Goal: Transaction & Acquisition: Subscribe to service/newsletter

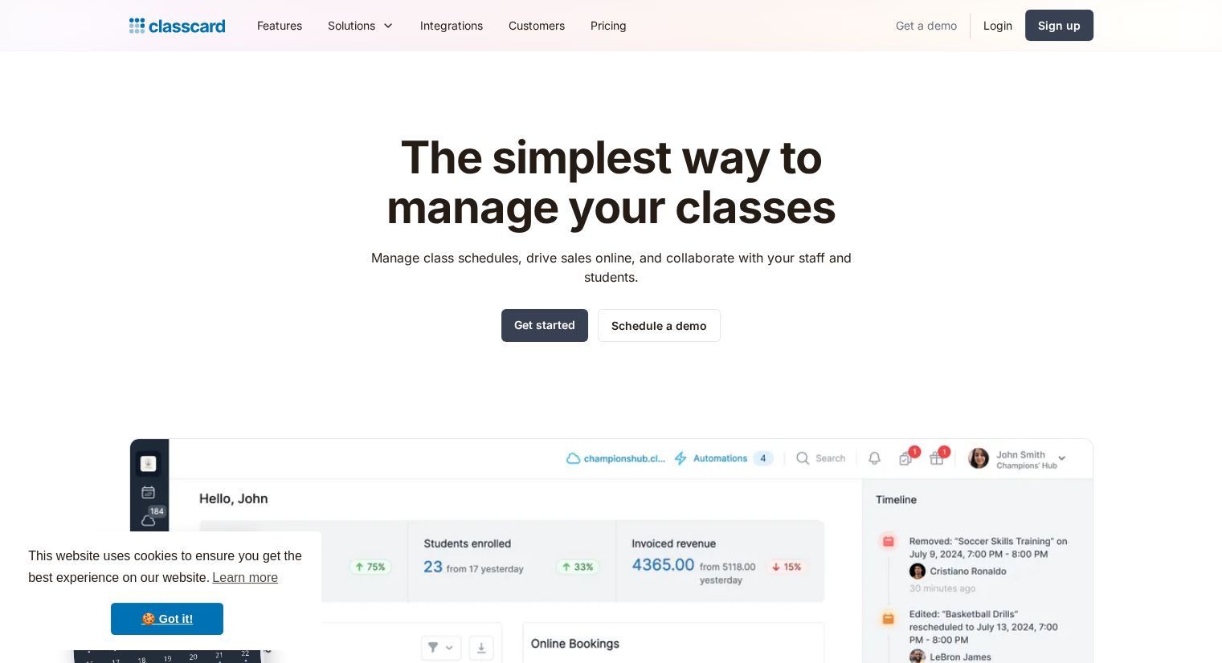
click at [916, 23] on link "Get a demo" at bounding box center [926, 25] width 87 height 36
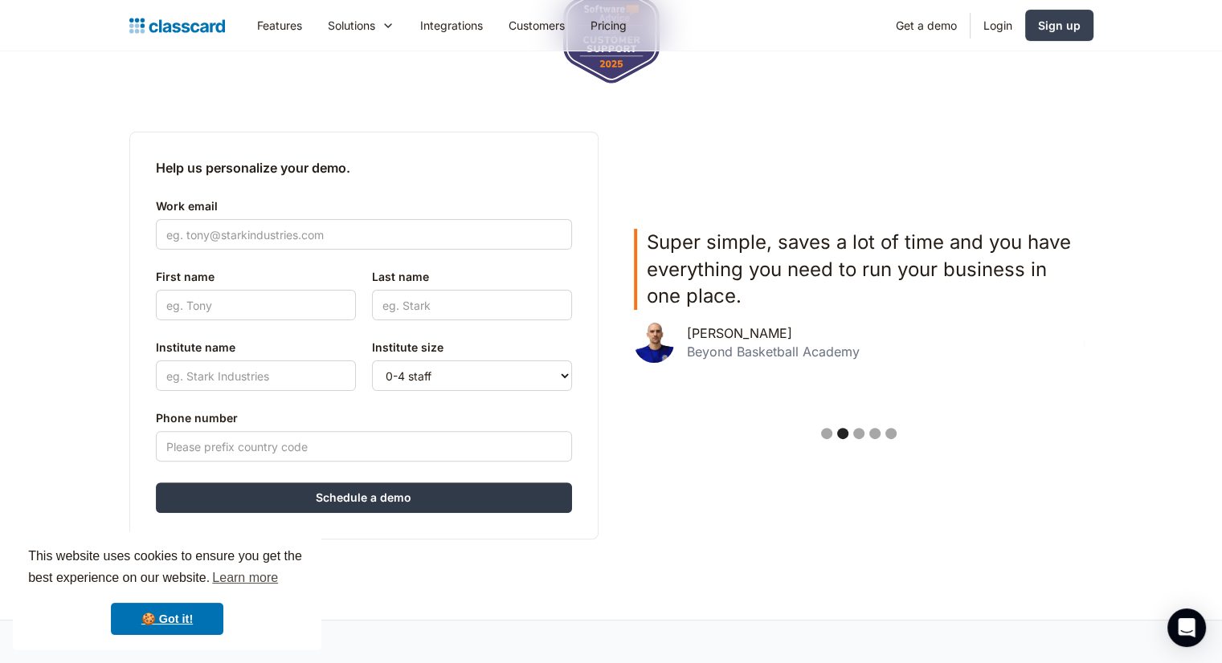
scroll to position [321, 0]
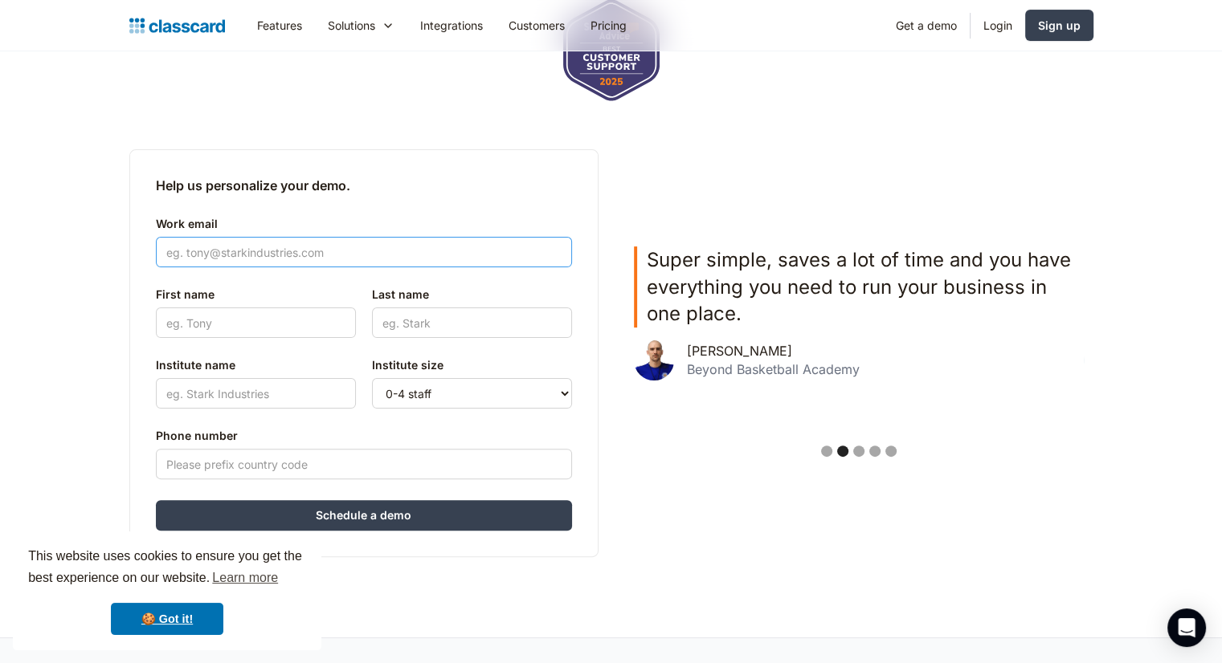
click at [367, 246] on input "Work email" at bounding box center [364, 252] width 416 height 31
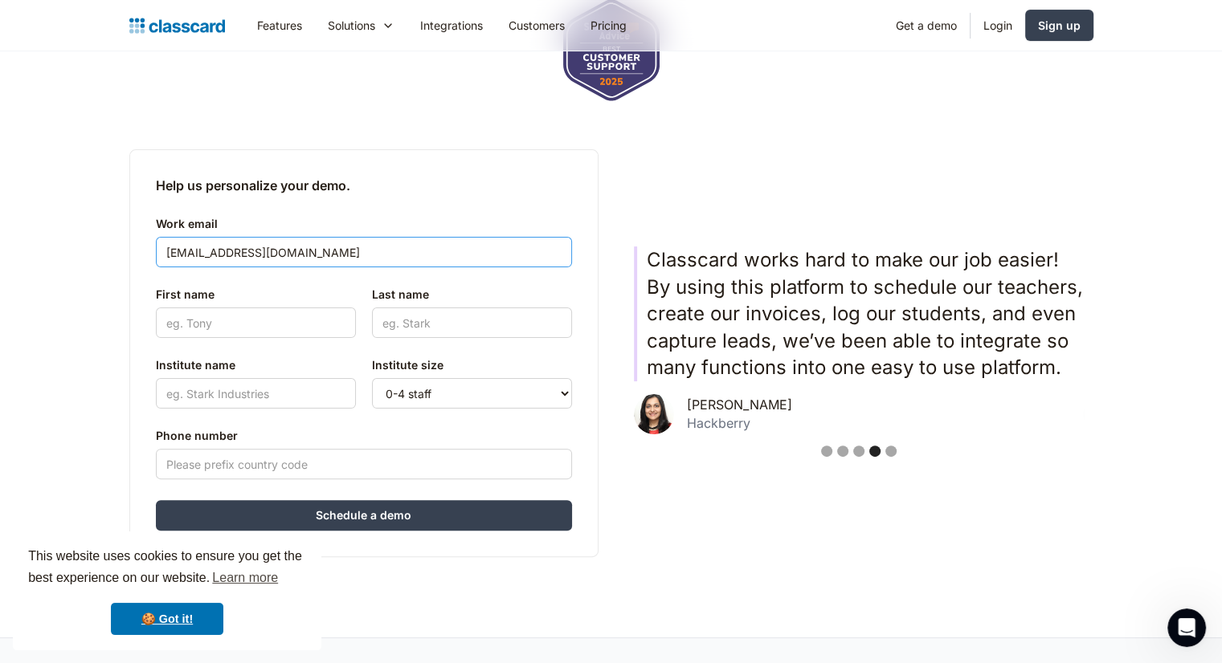
type input "[EMAIL_ADDRESS][DOMAIN_NAME]"
click at [304, 322] on input "First name" at bounding box center [256, 323] width 200 height 31
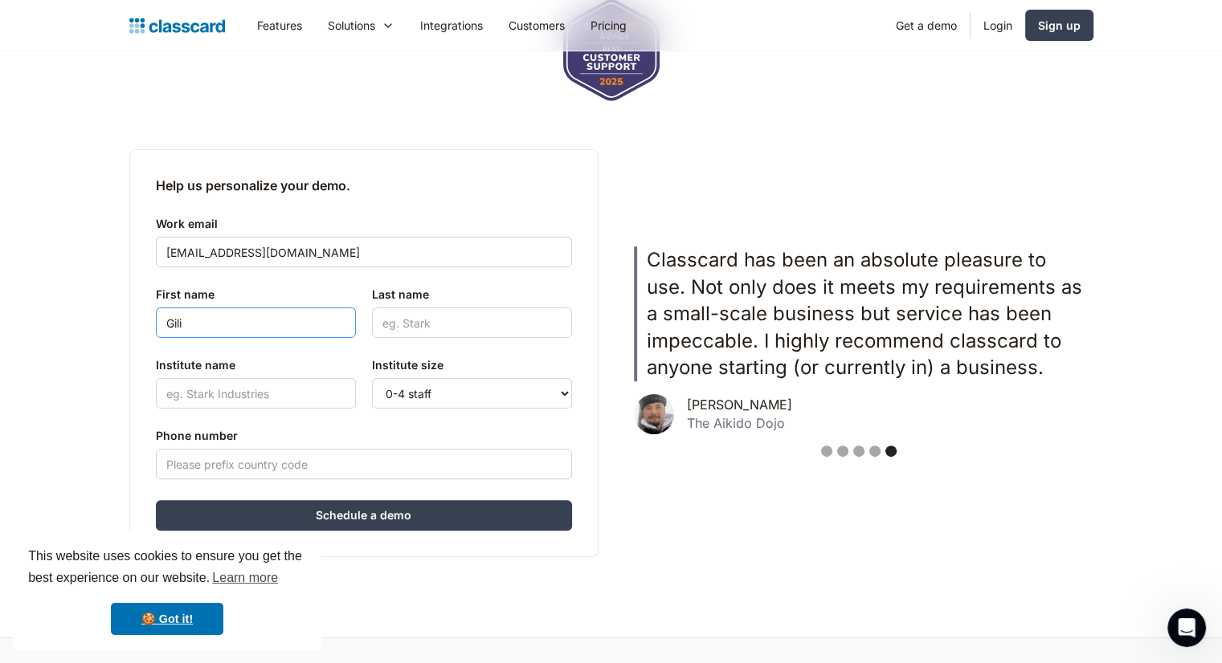
type input "Gili"
click at [466, 319] on input "Last name" at bounding box center [472, 323] width 200 height 31
type input "A"
click at [279, 400] on input "Institute name" at bounding box center [256, 393] width 200 height 31
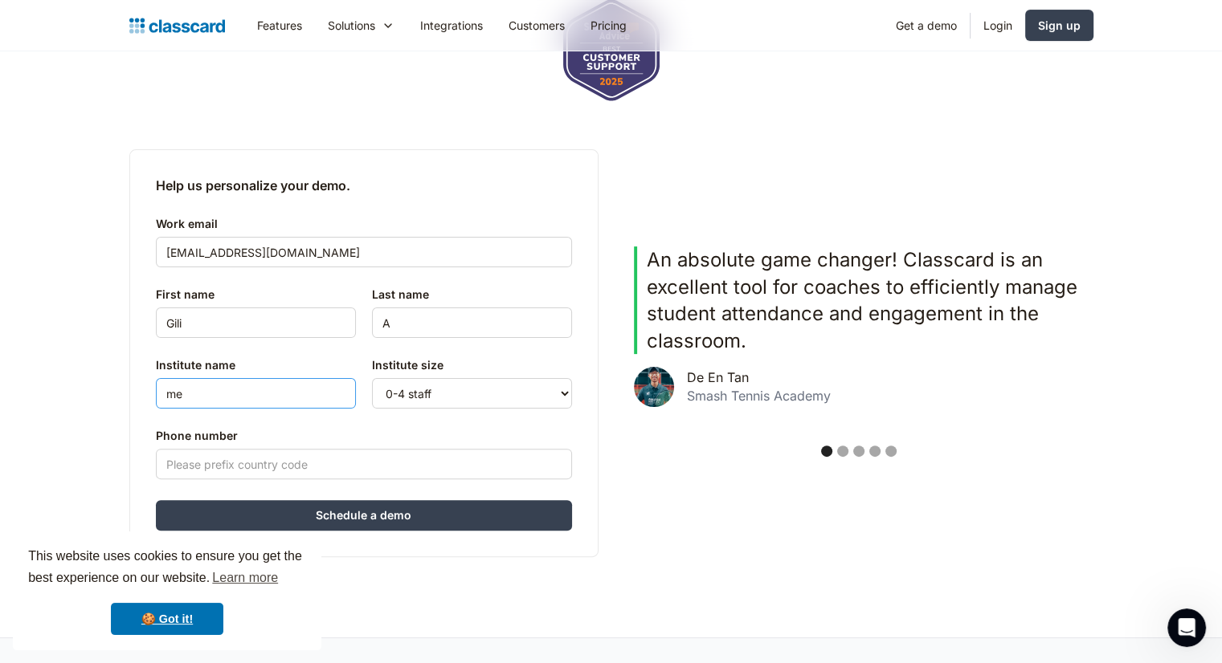
type input "m"
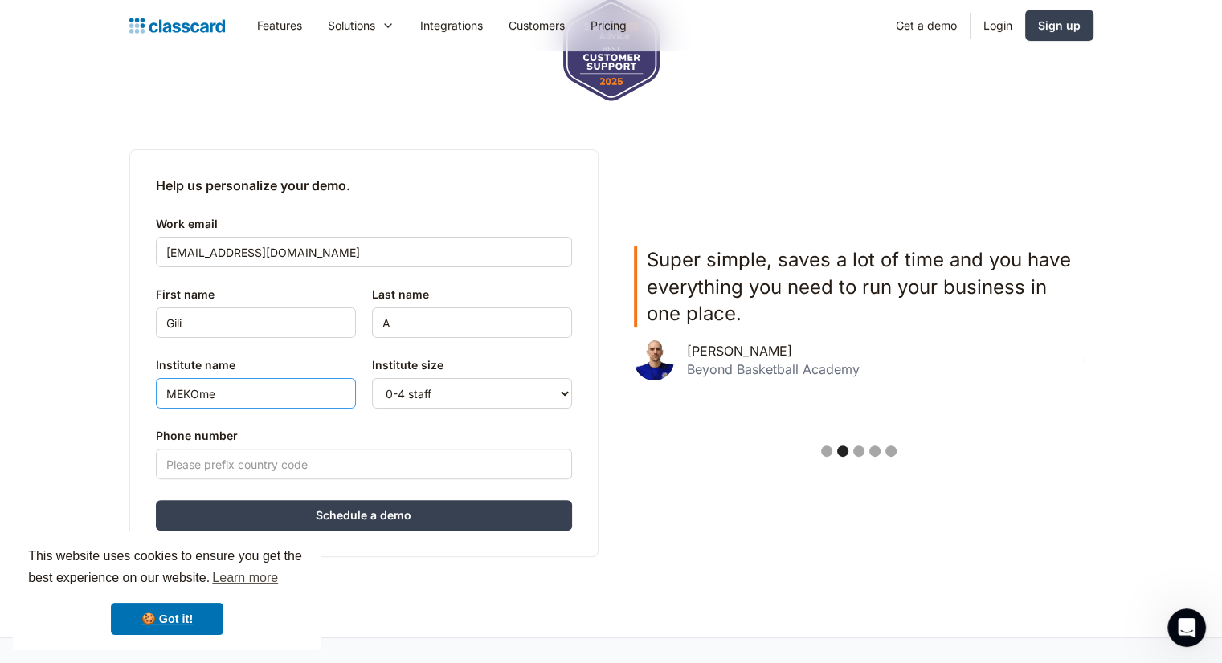
type input "MEKOme"
click at [433, 399] on select "0-4 staff 5-10 staff 11-25 staff 26-50 staff 51-100 staff 101+ staff" at bounding box center [472, 393] width 200 height 31
select select "5-10"
click at [372, 378] on select "0-4 staff 5-10 staff 11-25 staff 26-50 staff 51-100 staff 101+ staff" at bounding box center [472, 393] width 200 height 31
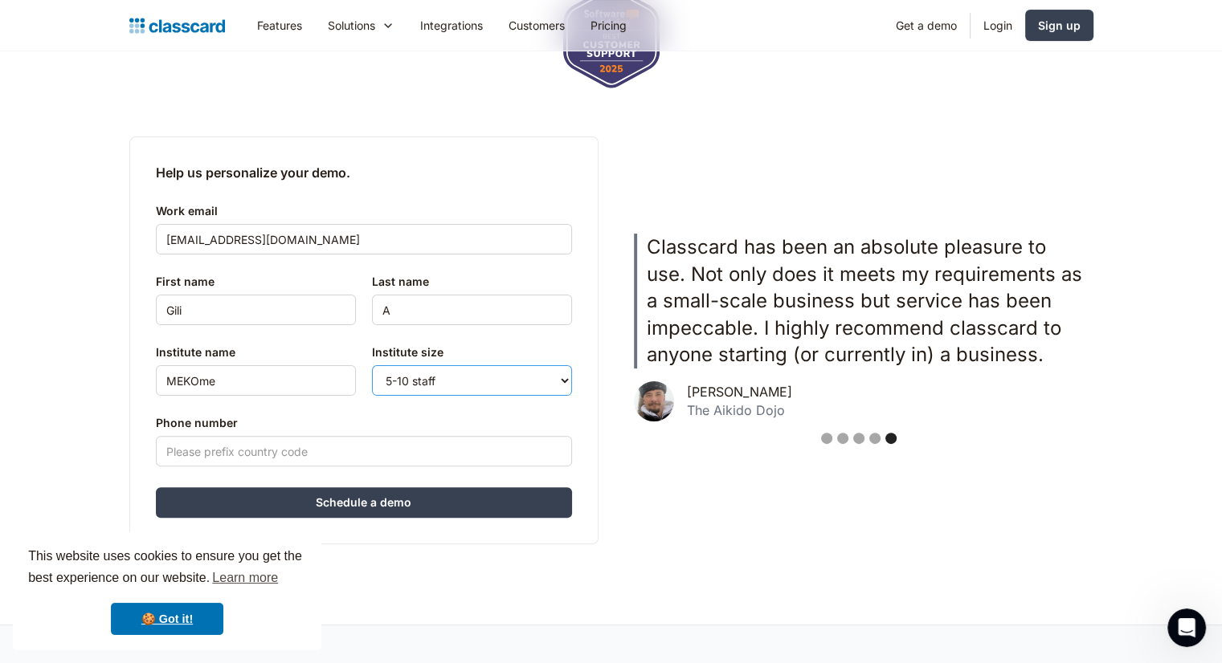
scroll to position [562, 0]
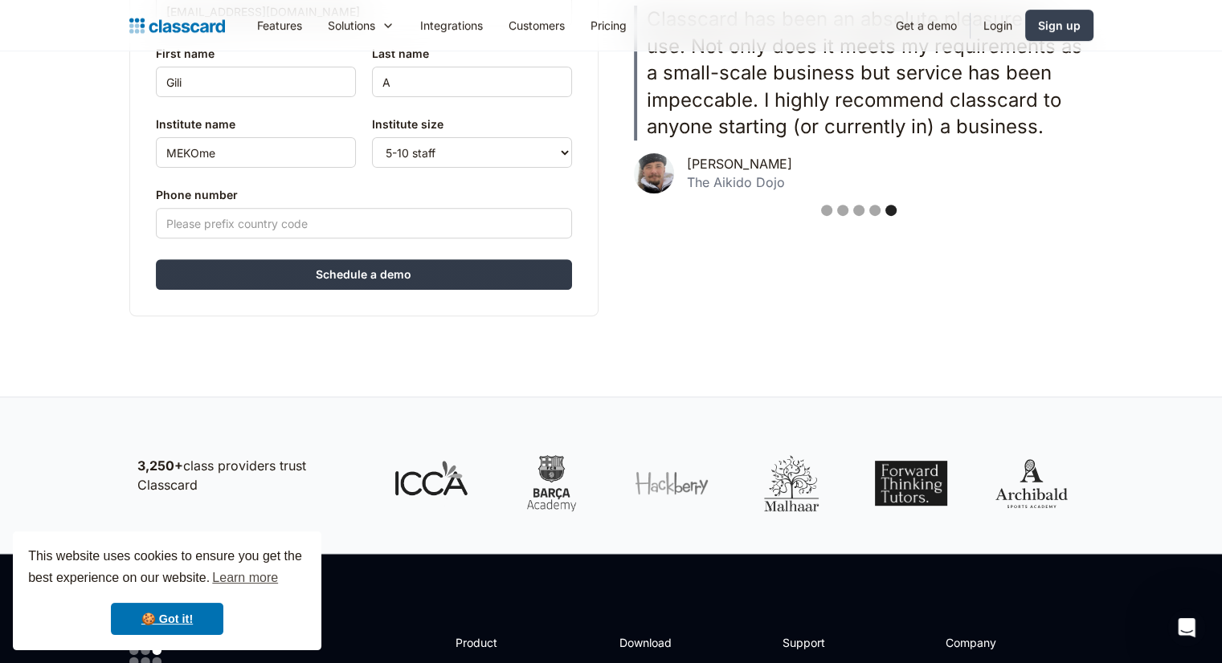
click at [388, 278] on input "Schedule a demo" at bounding box center [364, 274] width 416 height 31
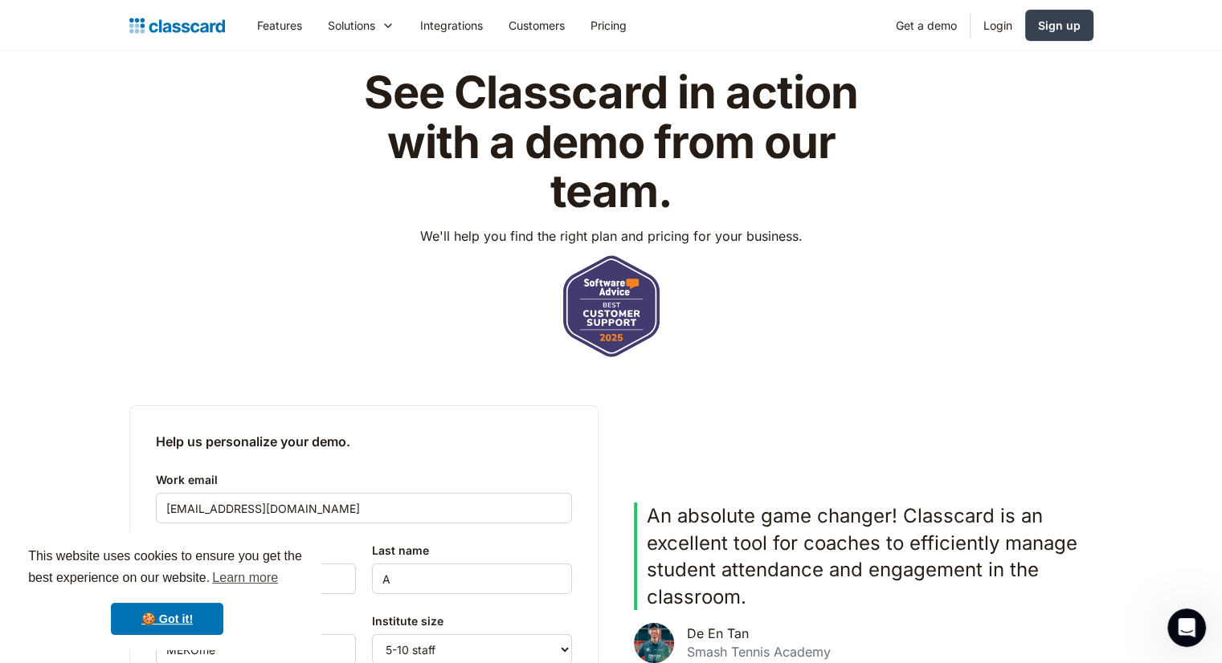
scroll to position [0, 0]
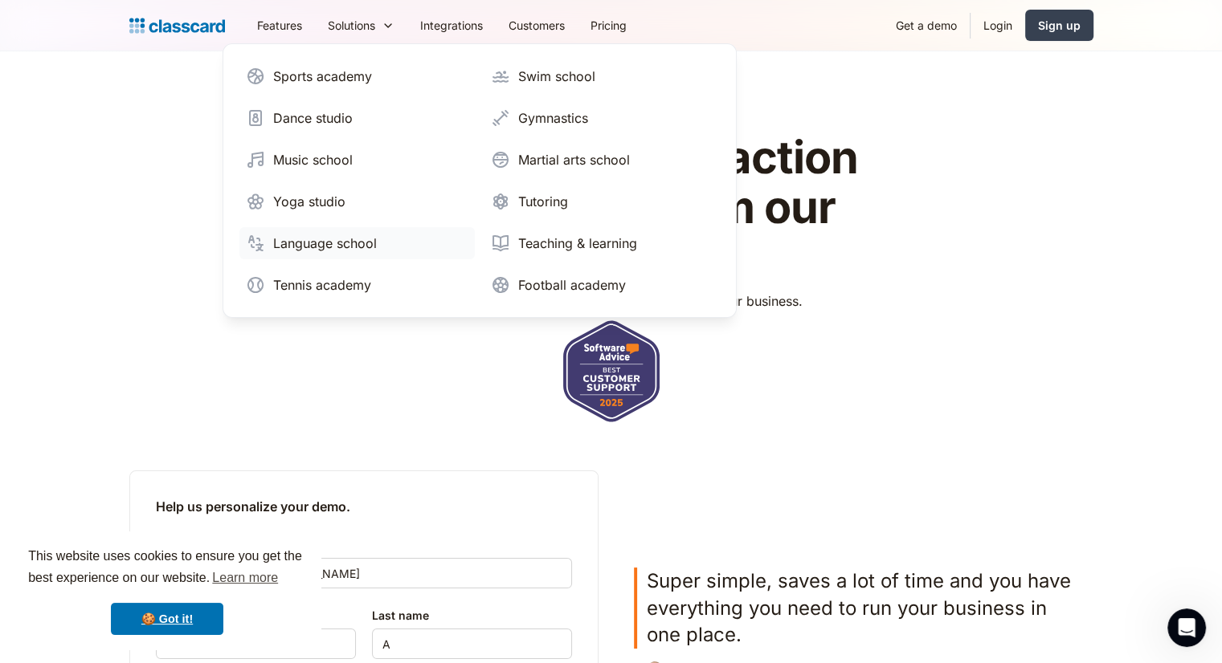
click at [312, 242] on div "Language school" at bounding box center [325, 243] width 104 height 19
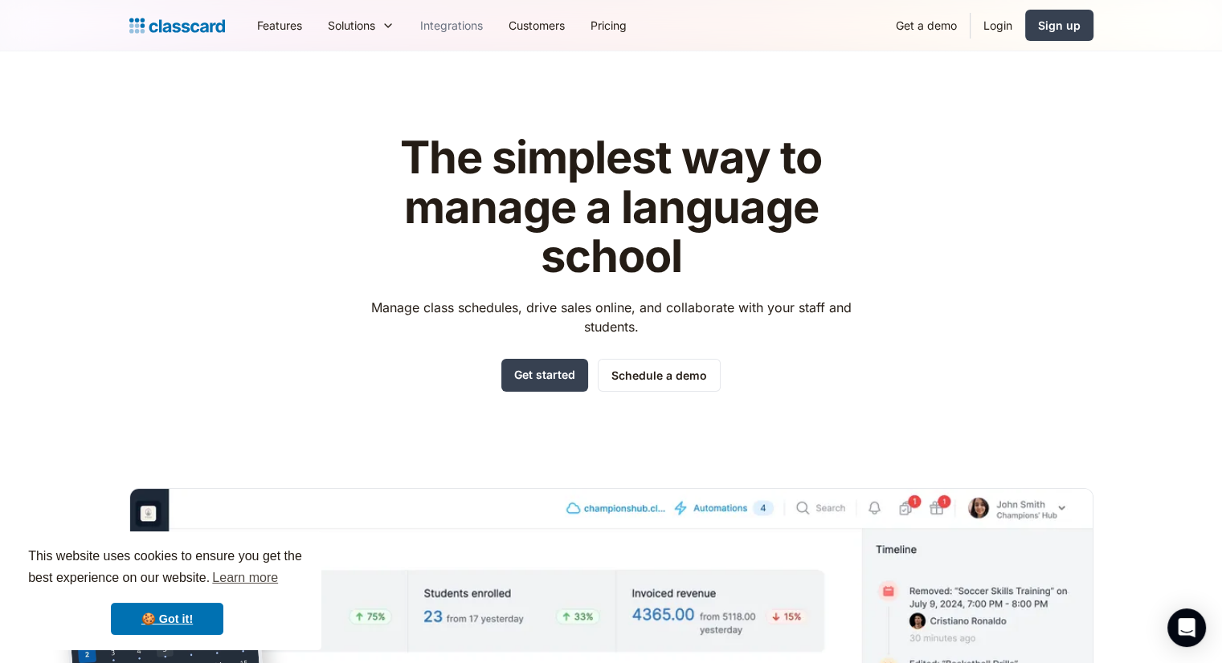
click at [456, 25] on link "Integrations" at bounding box center [451, 25] width 88 height 36
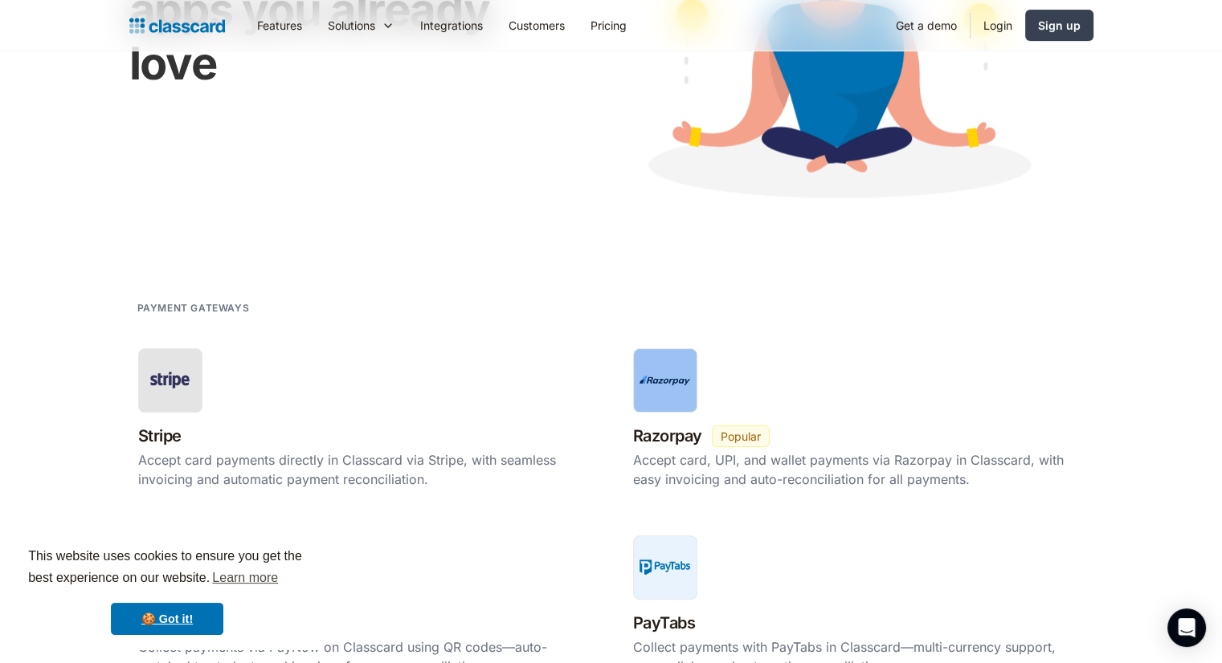
scroll to position [321, 0]
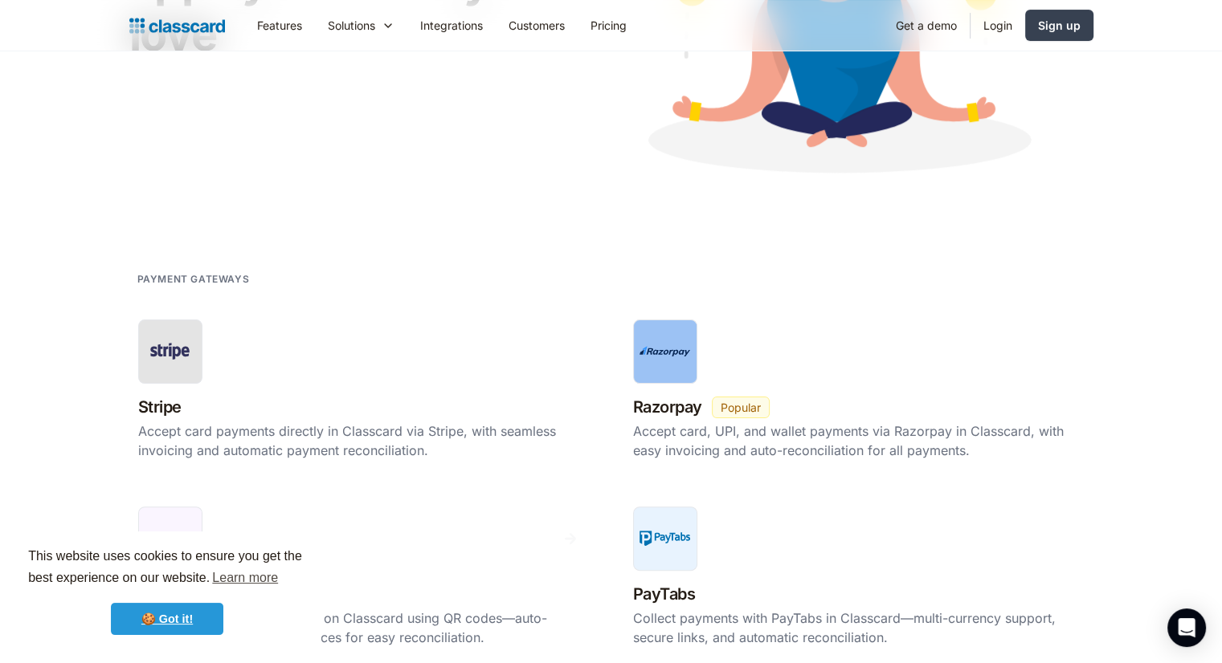
click at [168, 616] on link "🍪 Got it!" at bounding box center [167, 619] width 112 height 32
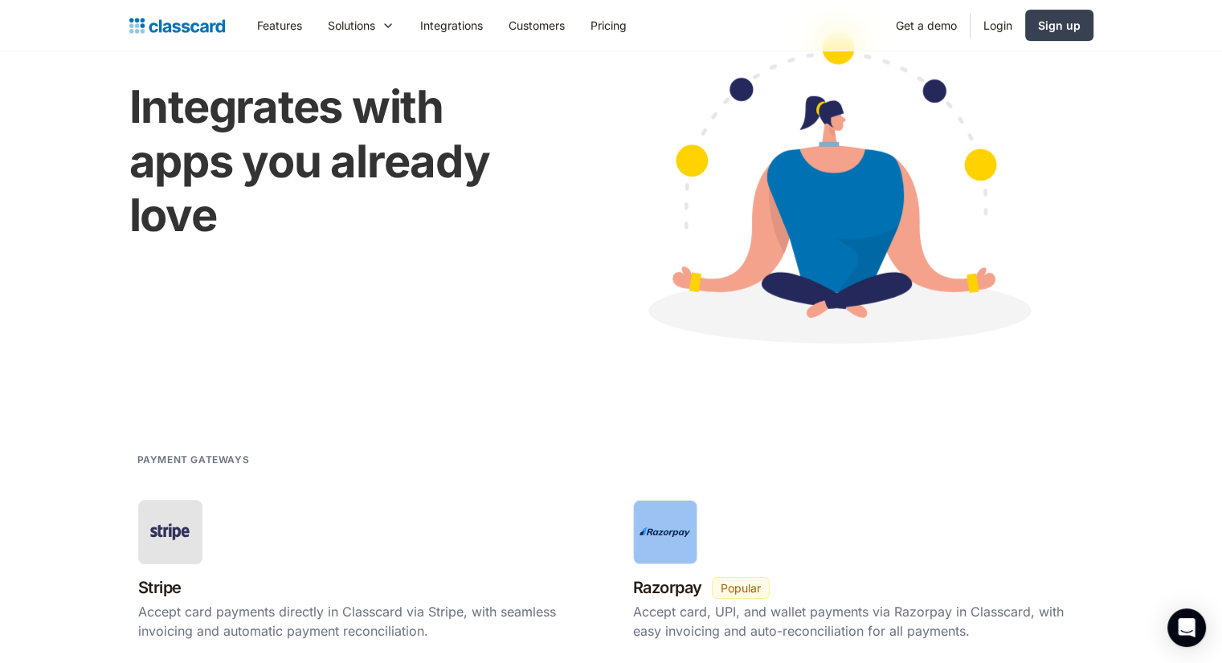
scroll to position [0, 0]
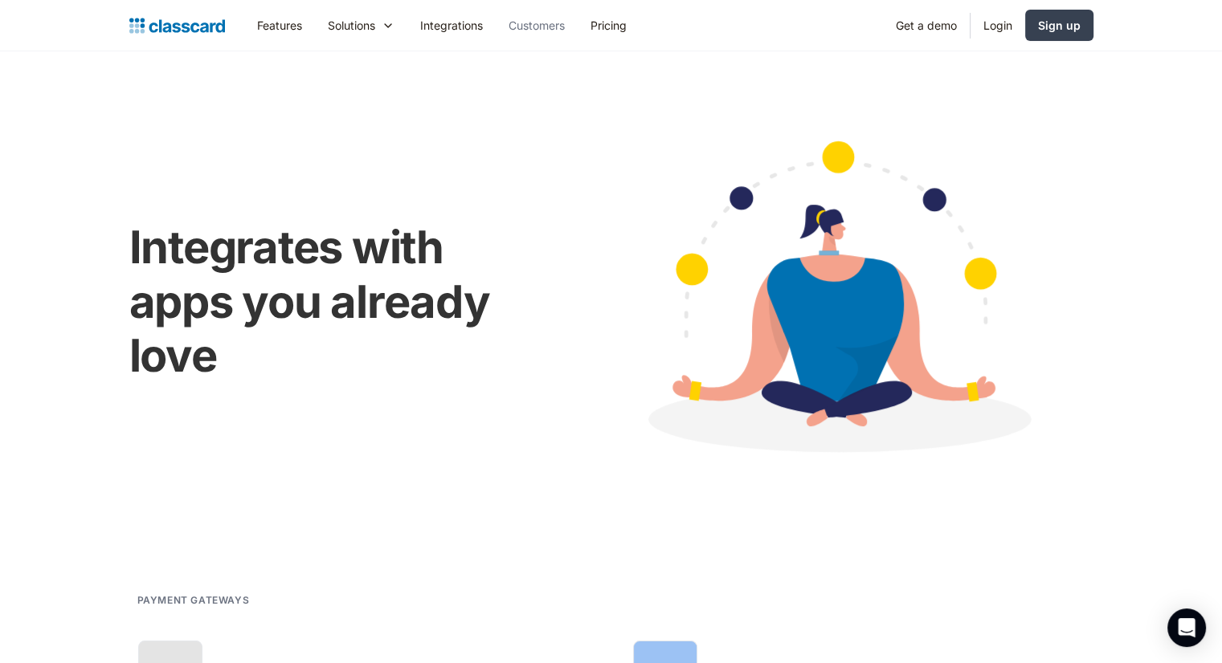
click at [532, 20] on link "Customers" at bounding box center [537, 25] width 82 height 36
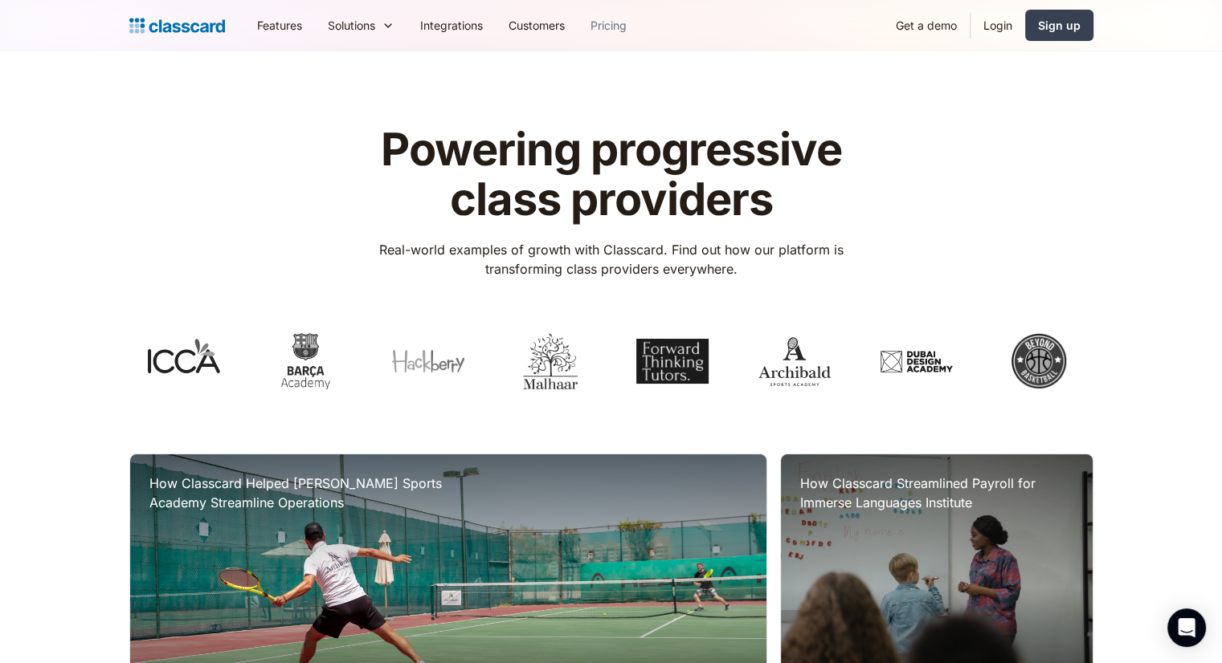
click at [608, 17] on link "Pricing" at bounding box center [608, 25] width 62 height 36
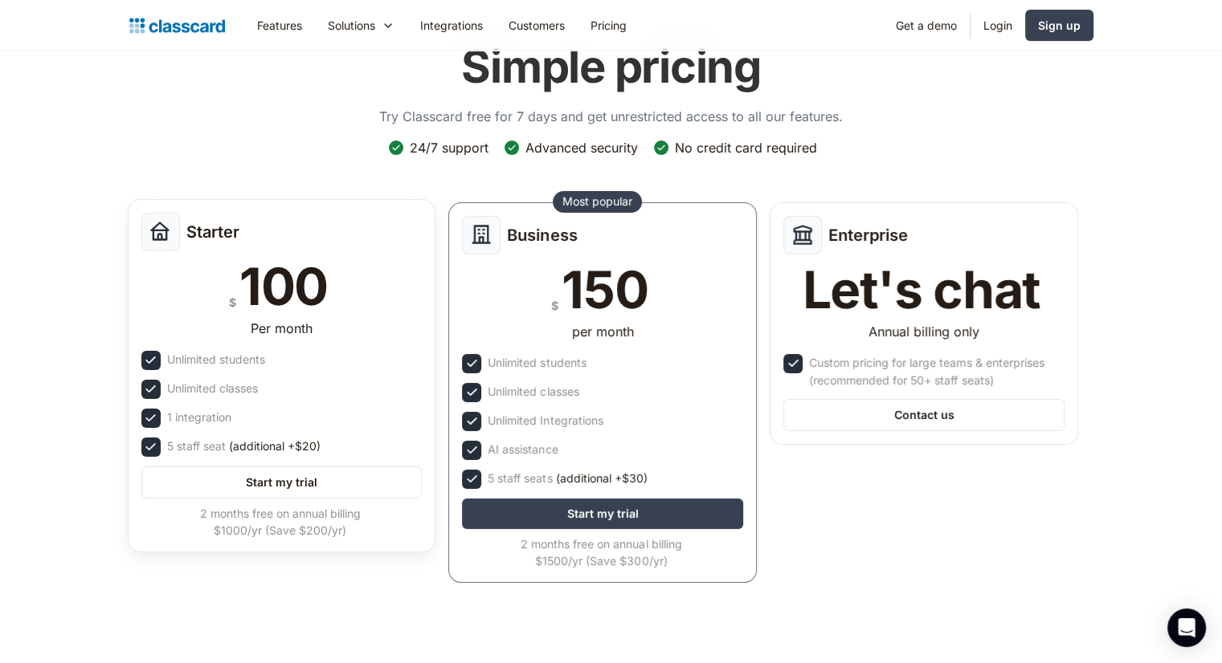
scroll to position [241, 0]
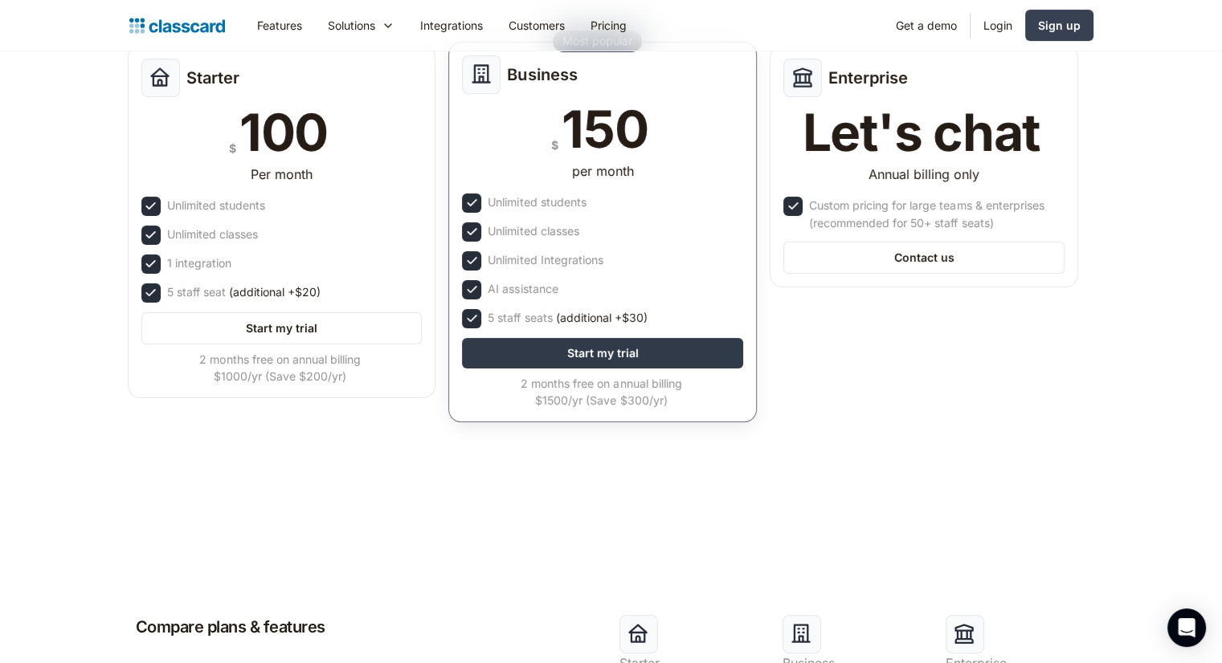
click at [618, 351] on link "Start my trial" at bounding box center [602, 353] width 281 height 31
